Goal: Use online tool/utility: Utilize a website feature to perform a specific function

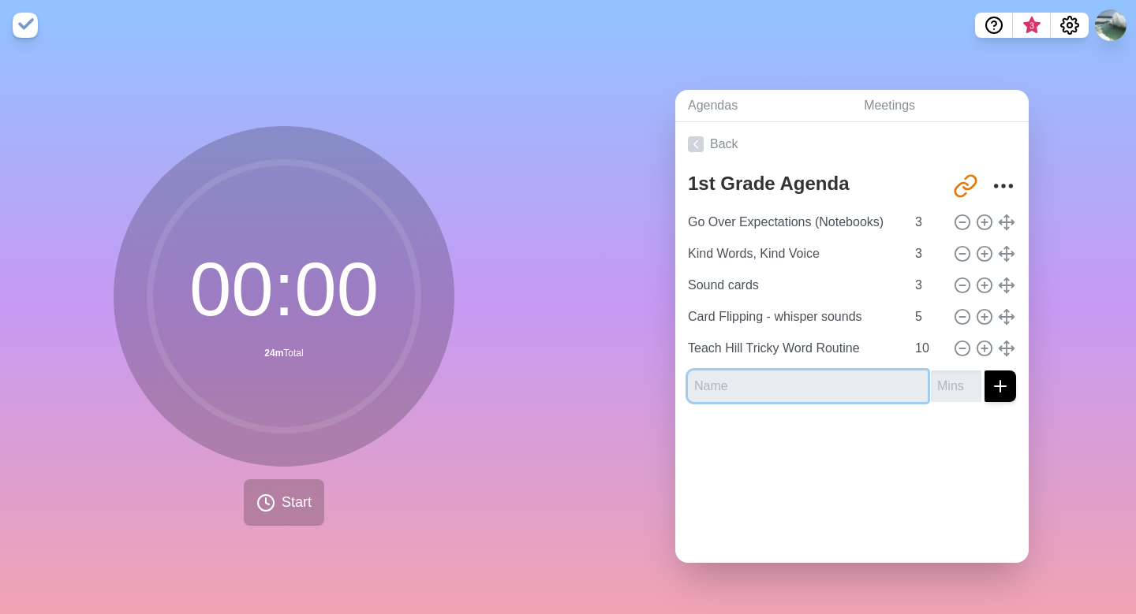
click at [712, 388] on input "text" at bounding box center [808, 387] width 240 height 32
type input "Sticker for Kind Words, Kind Voice"
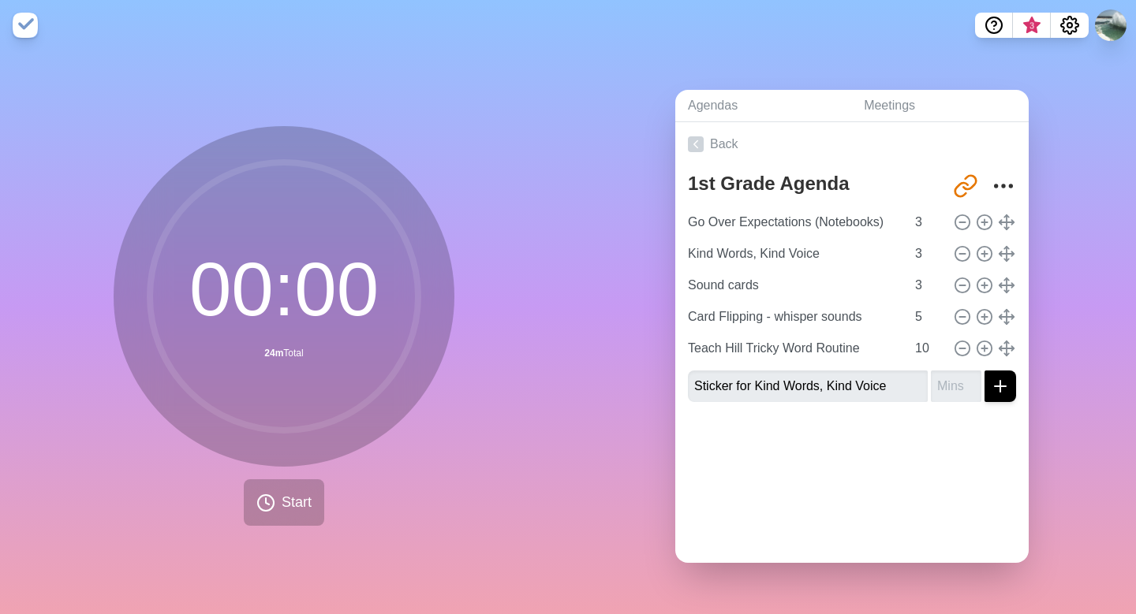
click at [543, 487] on div "00 : 00 24m Total Start" at bounding box center [284, 332] width 568 height 564
click at [982, 349] on line at bounding box center [984, 349] width 6 height 0
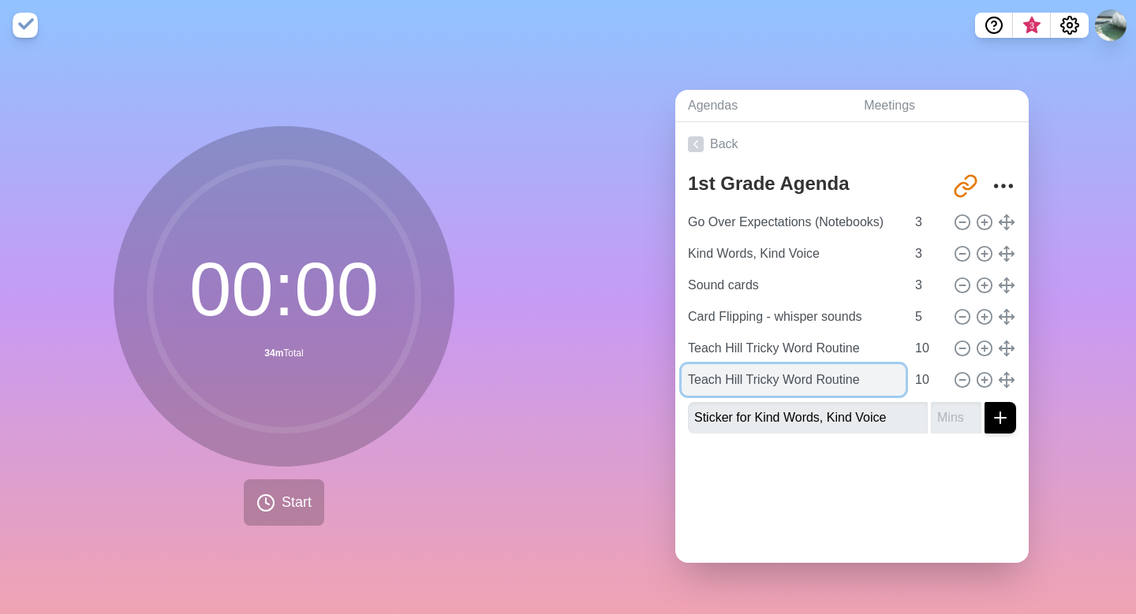
click at [894, 384] on input "Teach Hill Tricky Word Routine" at bounding box center [794, 380] width 224 height 32
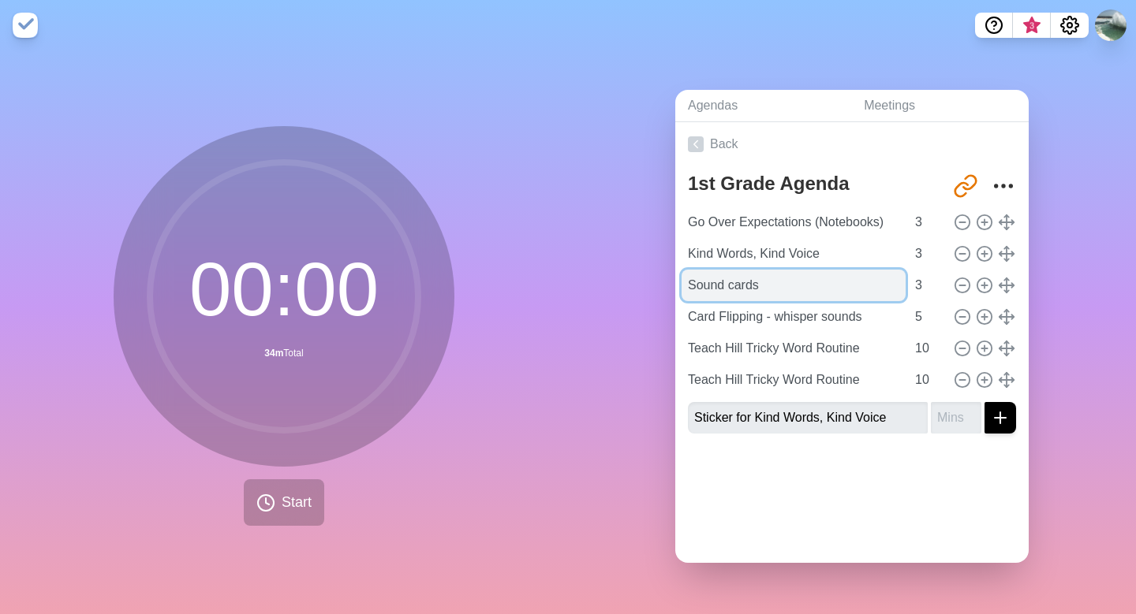
click at [732, 293] on input "Sound cards" at bounding box center [794, 286] width 224 height 32
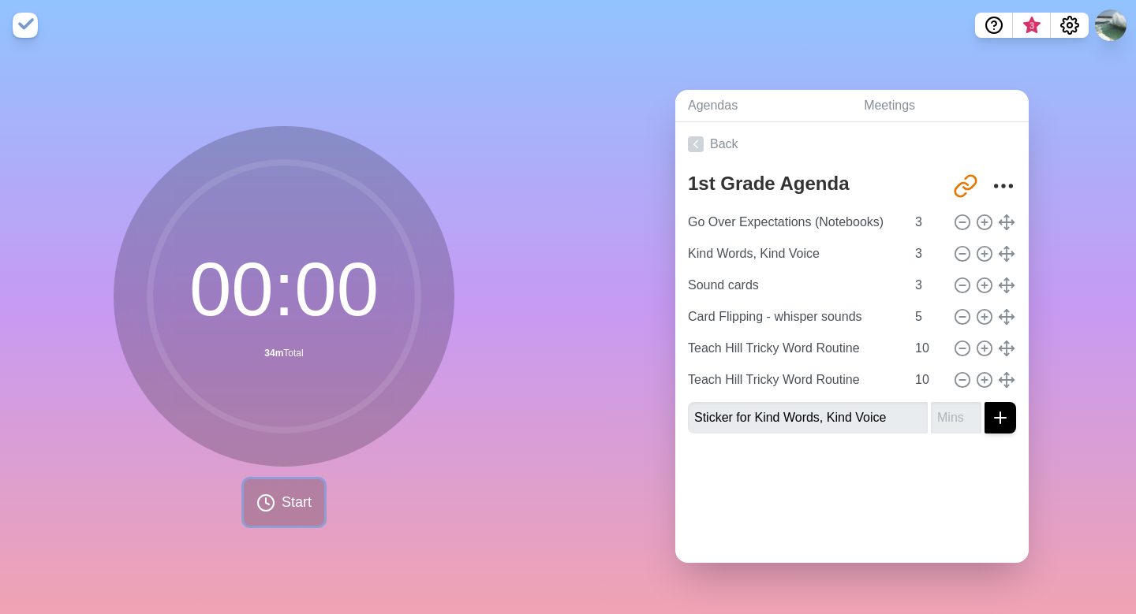
click at [284, 503] on span "Start" at bounding box center [297, 502] width 30 height 21
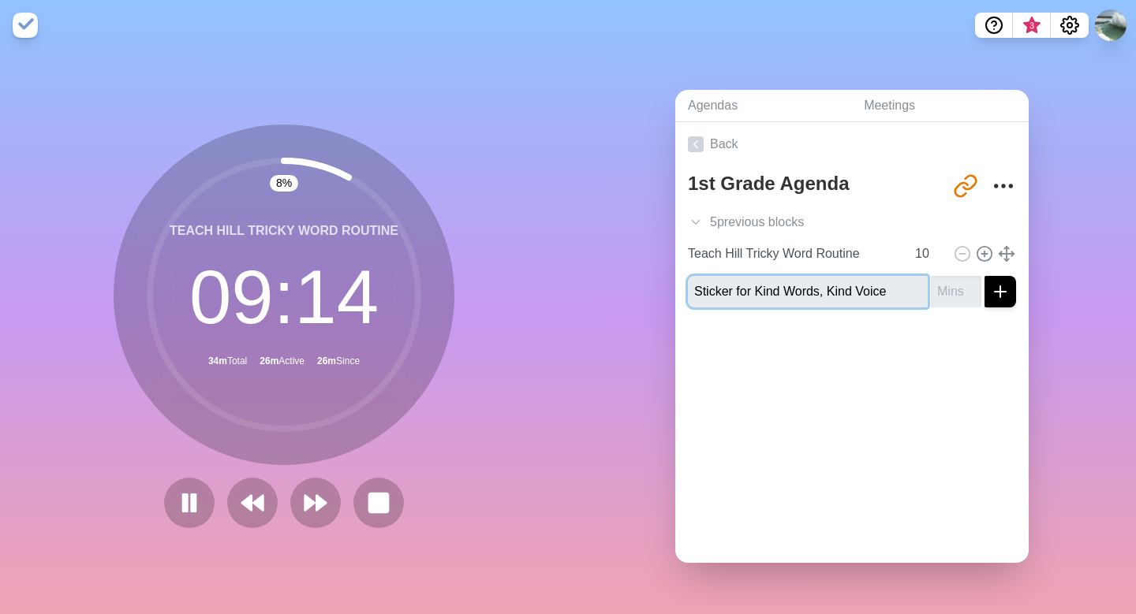
click at [907, 302] on input "Sticker for Kind Words, Kind Voice" at bounding box center [808, 292] width 240 height 32
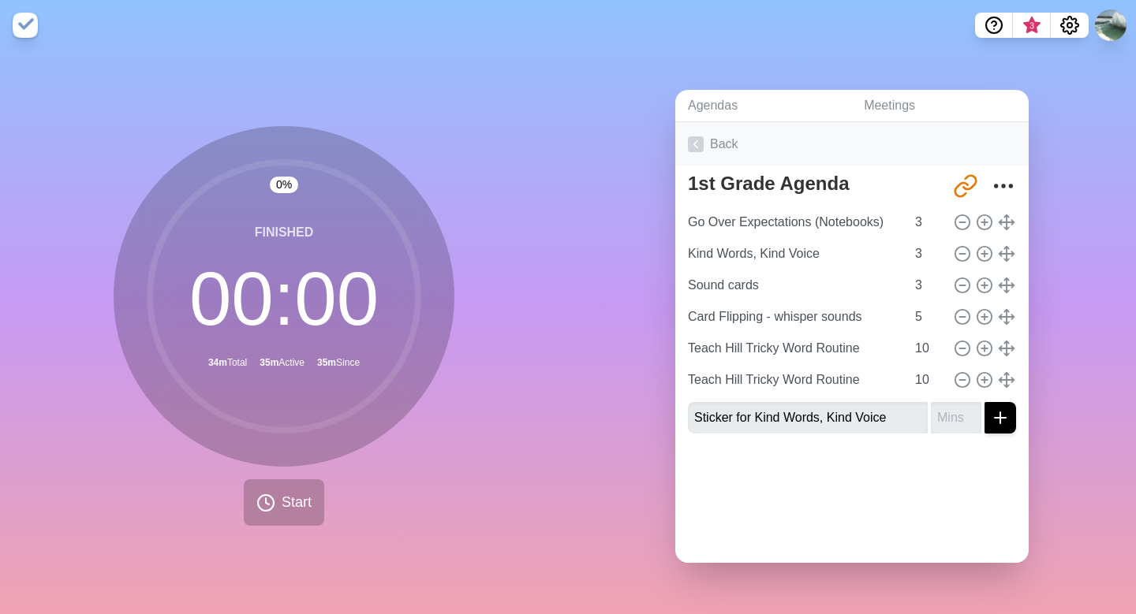
click at [700, 144] on icon at bounding box center [696, 144] width 16 height 16
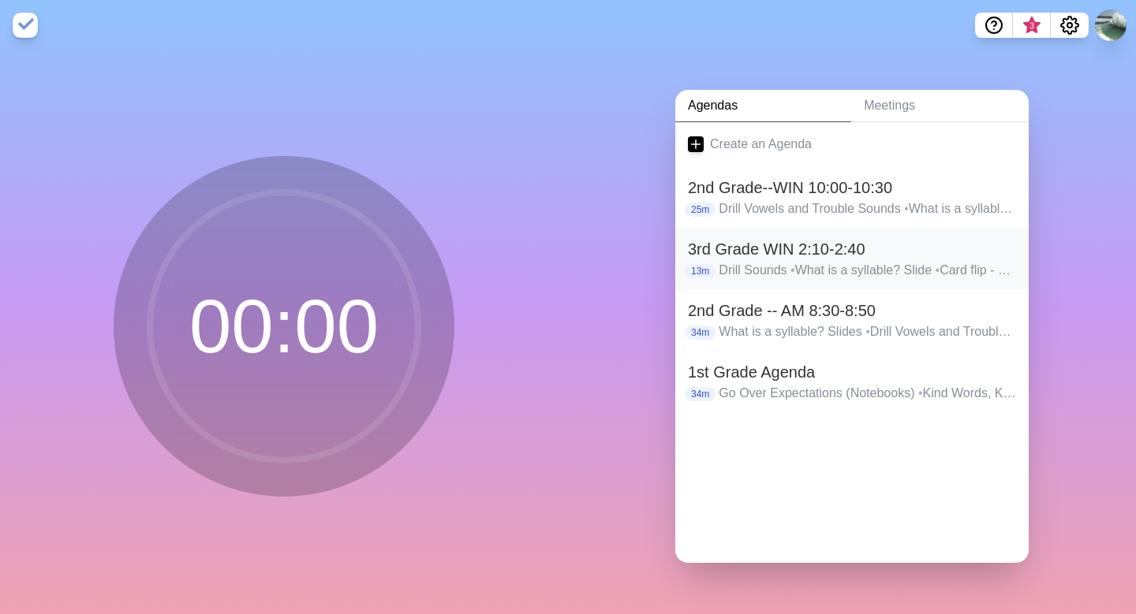
click at [731, 256] on h2 "3rd Grade WIN 2:10-2:40" at bounding box center [852, 249] width 328 height 24
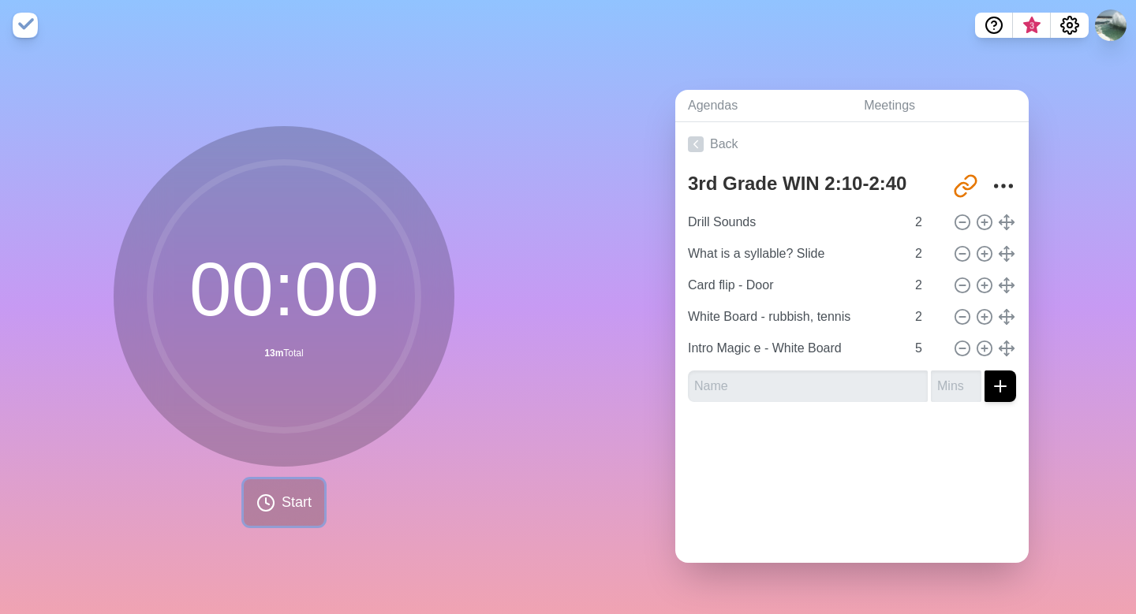
click at [291, 510] on span "Start" at bounding box center [297, 502] width 30 height 21
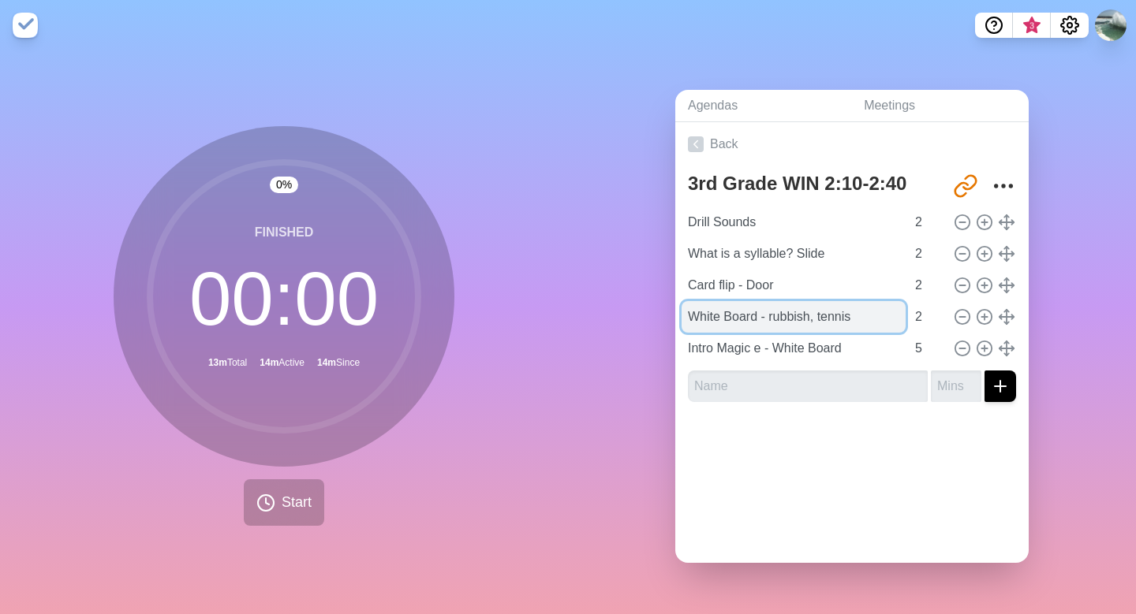
click at [748, 313] on input "White Board - rubbish, tennis" at bounding box center [794, 317] width 224 height 32
drag, startPoint x: 874, startPoint y: 316, endPoint x: 689, endPoint y: 317, distance: 184.6
click at [689, 317] on input "White Board - rubbish, tennis" at bounding box center [794, 317] width 224 height 32
type input "Pen/Pe"
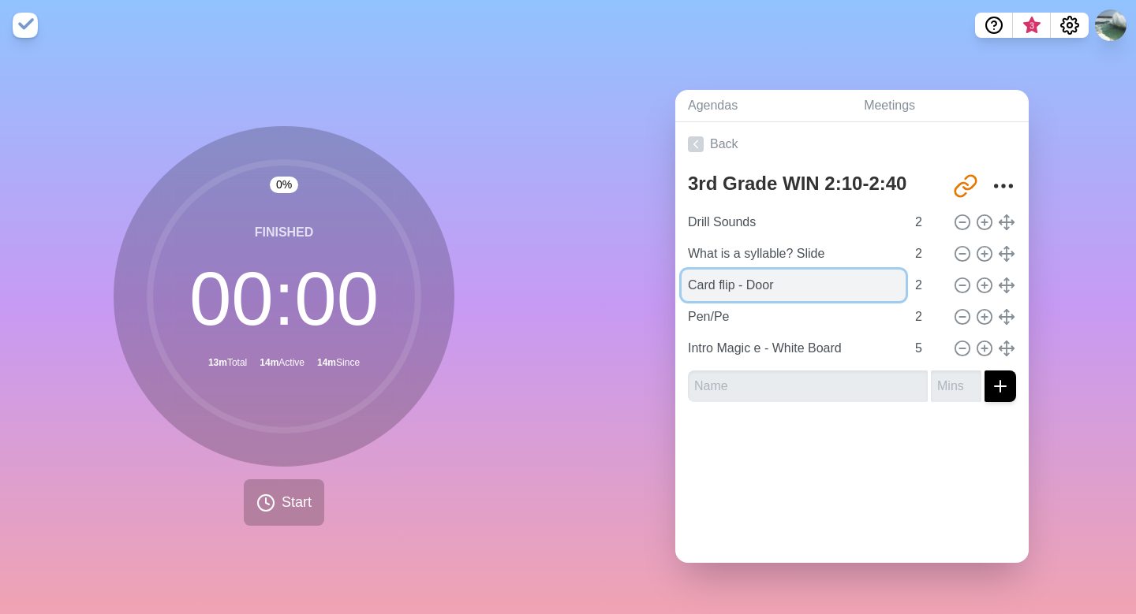
click at [781, 282] on input "Card flip - Door" at bounding box center [794, 286] width 224 height 32
type input "Card flip - closed, magic e"
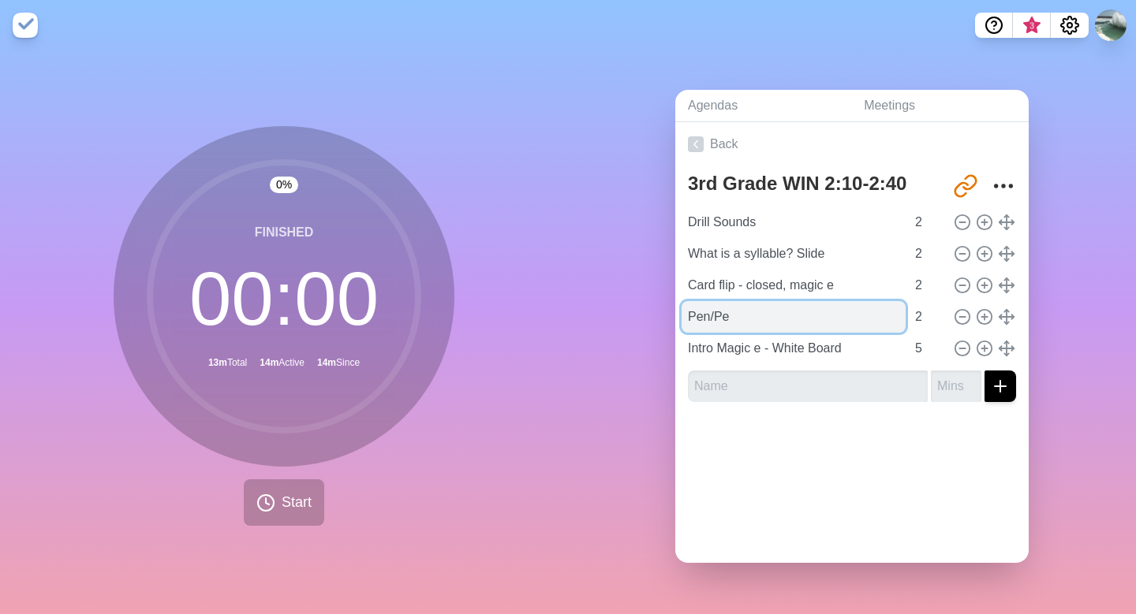
click at [740, 318] on input "Pen/Pe" at bounding box center [794, 317] width 224 height 32
type input "Pen/Pencil or nonsense checkup"
